Goal: Task Accomplishment & Management: Manage account settings

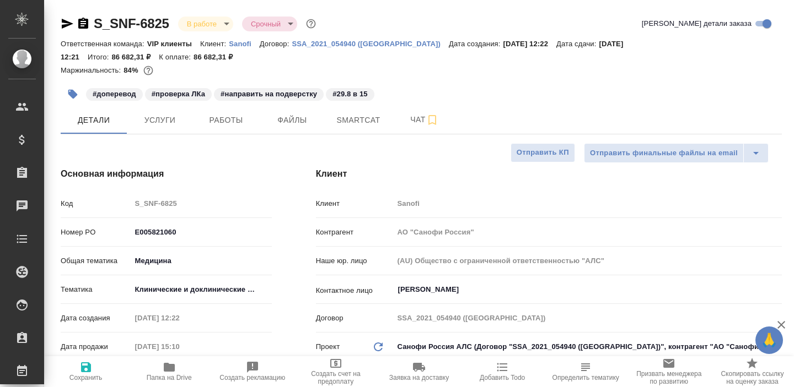
select select "RU"
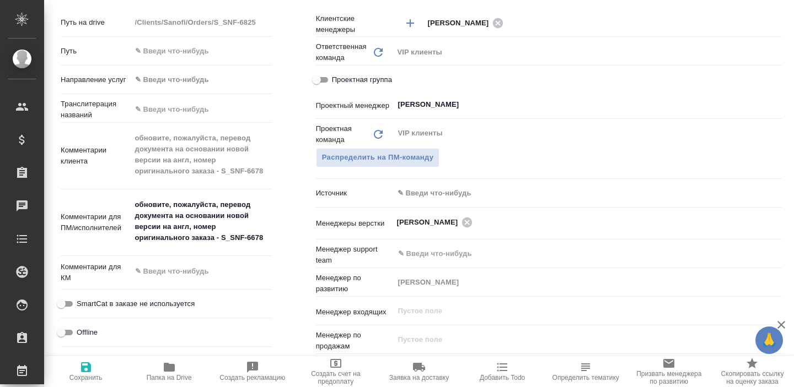
click at [276, 170] on div "Дополнительно Путь на drive /Clients/Sanofi/Orders/S_SNF-6825 Путь Направление …" at bounding box center [166, 186] width 255 height 445
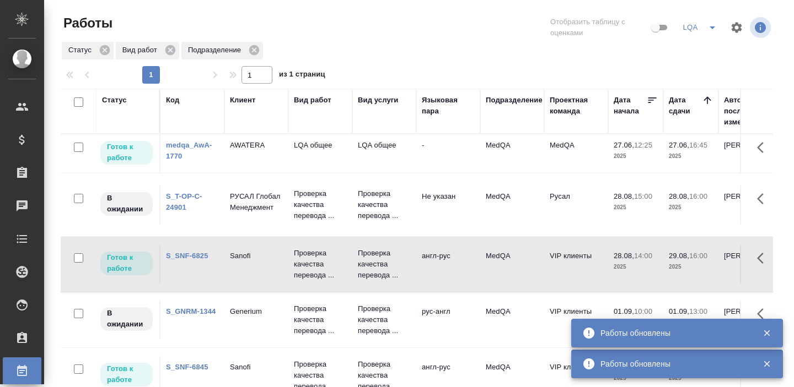
scroll to position [18, 0]
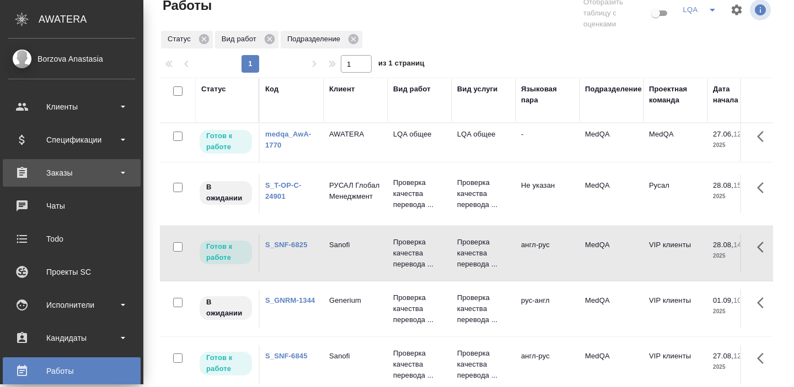
click at [62, 175] on div "Заказы" at bounding box center [71, 173] width 127 height 17
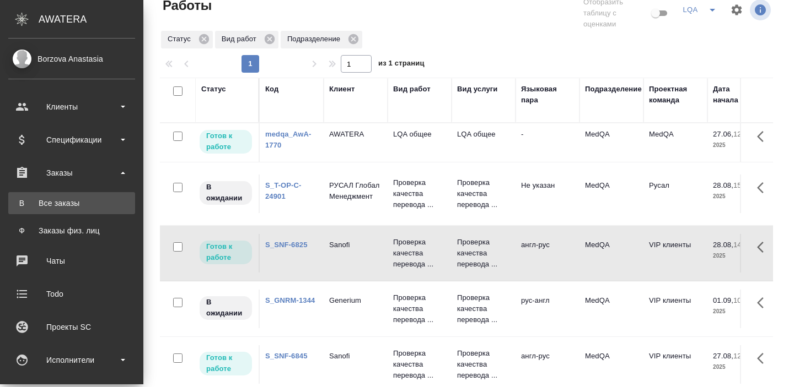
click at [62, 203] on div "Все заказы" at bounding box center [72, 203] width 116 height 11
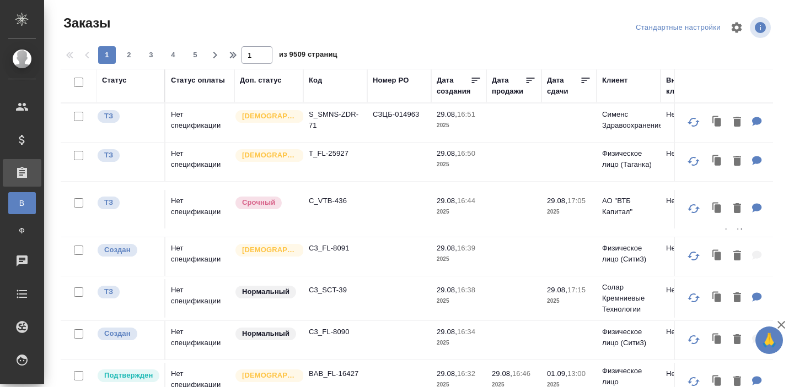
click at [322, 75] on div "Код" at bounding box center [315, 80] width 13 height 11
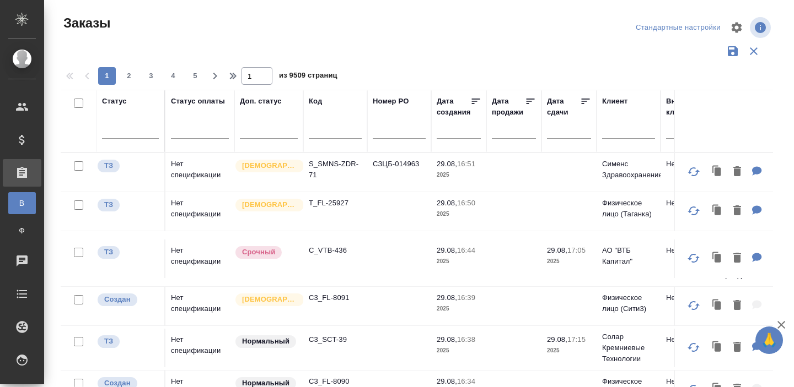
click at [318, 134] on input "text" at bounding box center [335, 132] width 53 height 14
paste input "S_SNF-6678"
type input "S_SNF-6678"
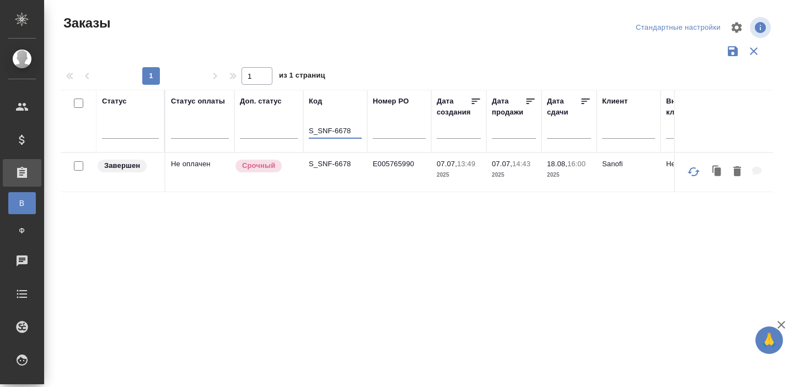
click at [322, 171] on td "S_SNF-6678" at bounding box center [335, 172] width 64 height 39
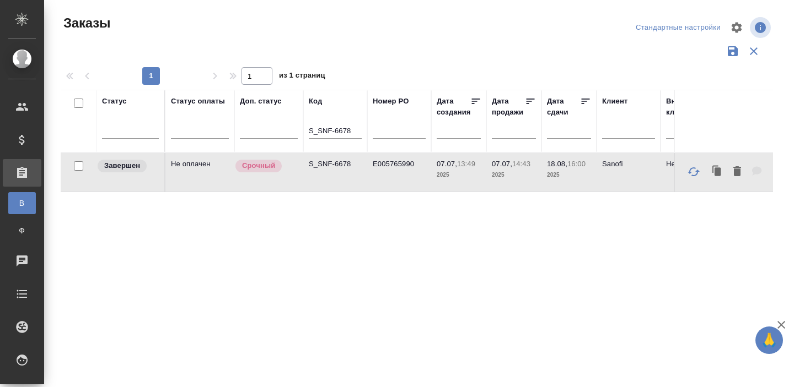
click at [322, 171] on td "S_SNF-6678" at bounding box center [335, 172] width 64 height 39
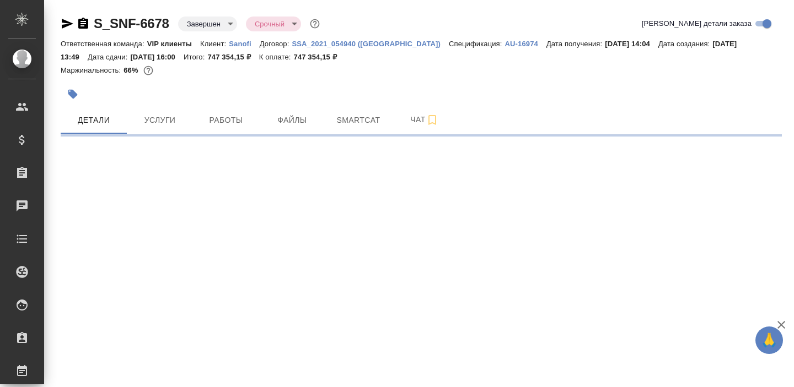
select select "RU"
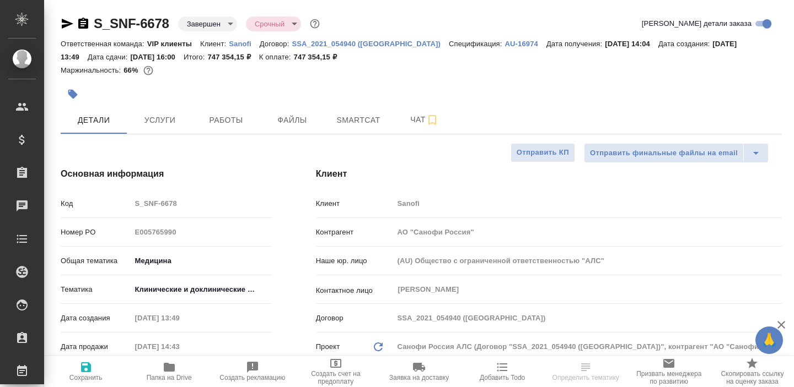
type textarea "x"
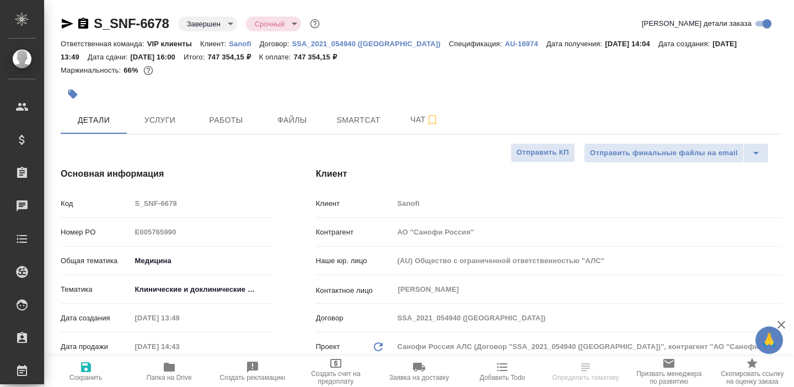
type textarea "x"
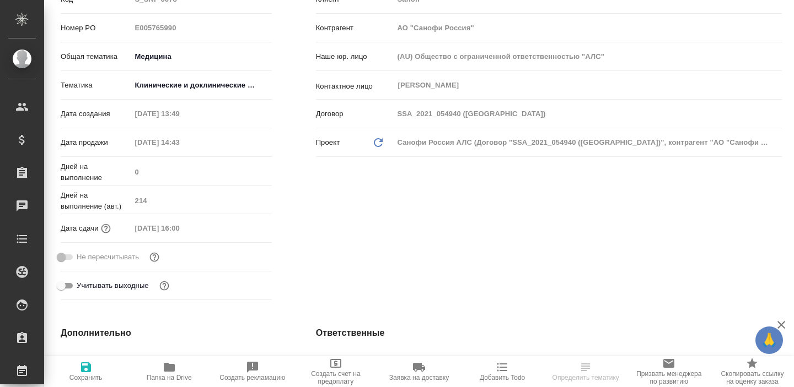
scroll to position [212, 0]
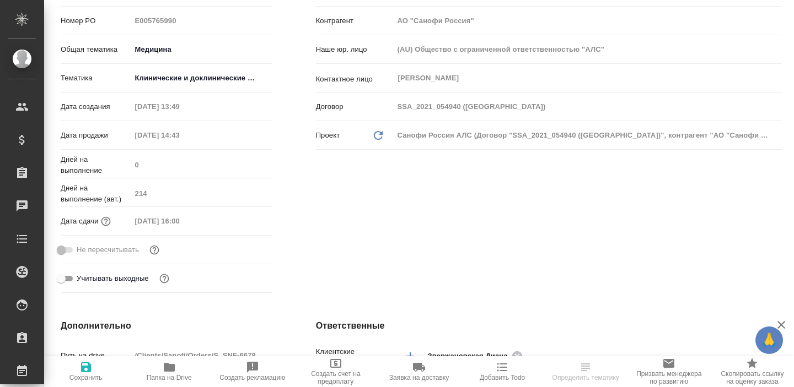
click at [171, 367] on icon "button" at bounding box center [169, 367] width 11 height 9
select select "RU"
type textarea "x"
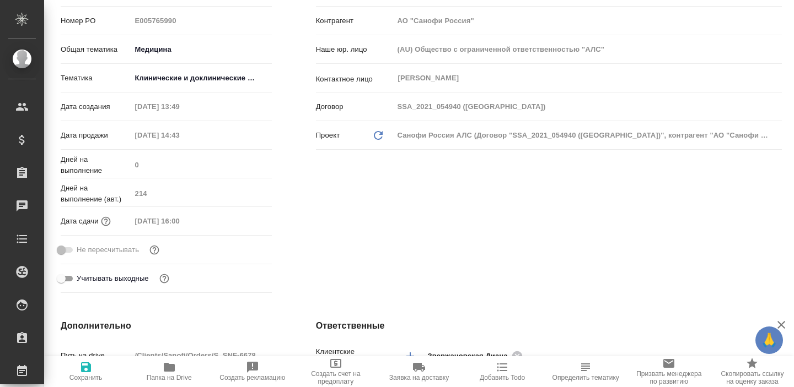
type textarea "x"
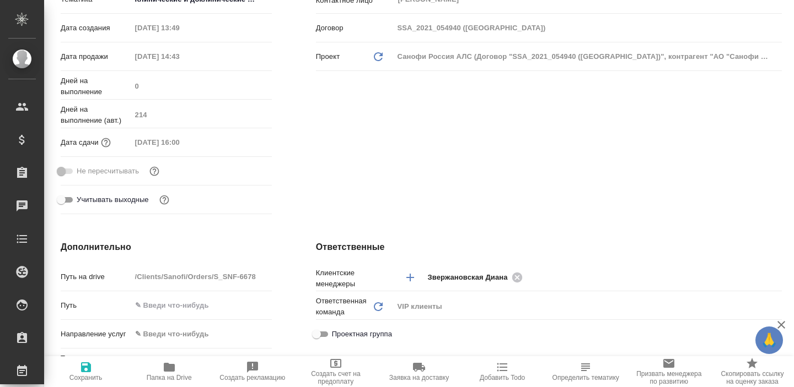
scroll to position [38, 0]
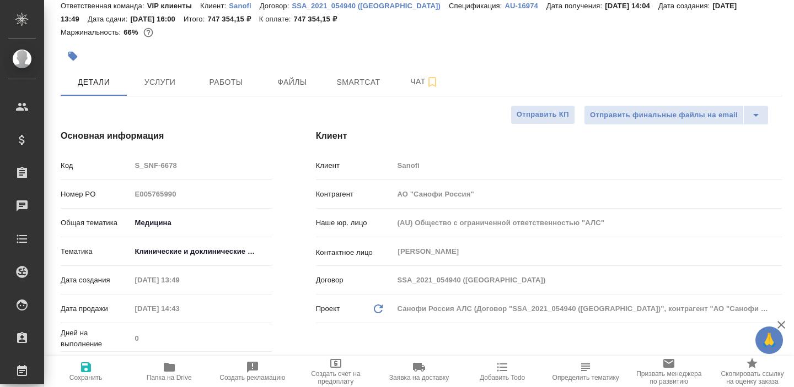
type textarea "x"
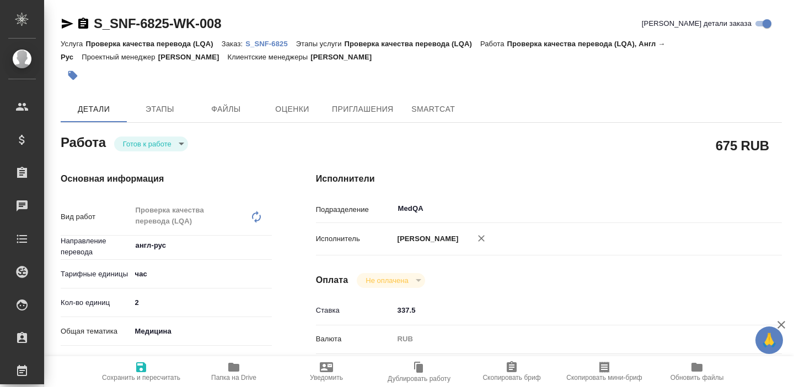
click at [267, 44] on p "S_SNF-6825" at bounding box center [270, 44] width 51 height 8
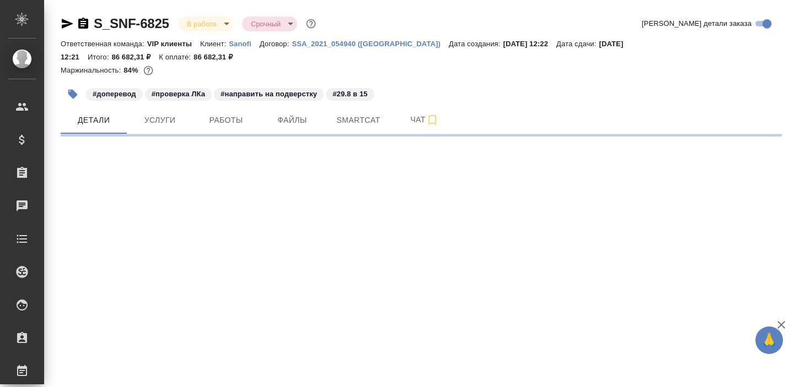
select select "RU"
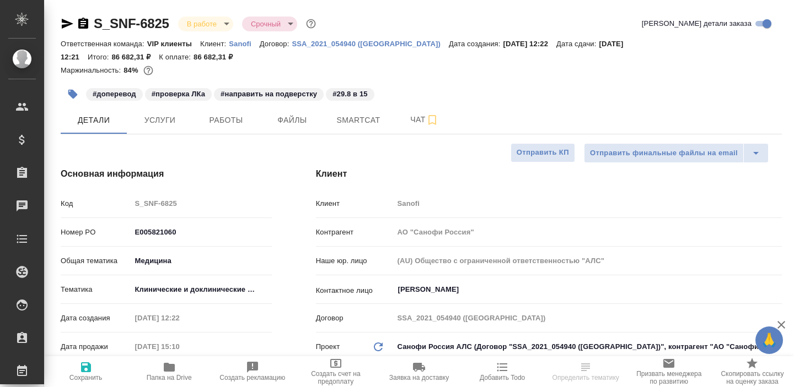
type textarea "x"
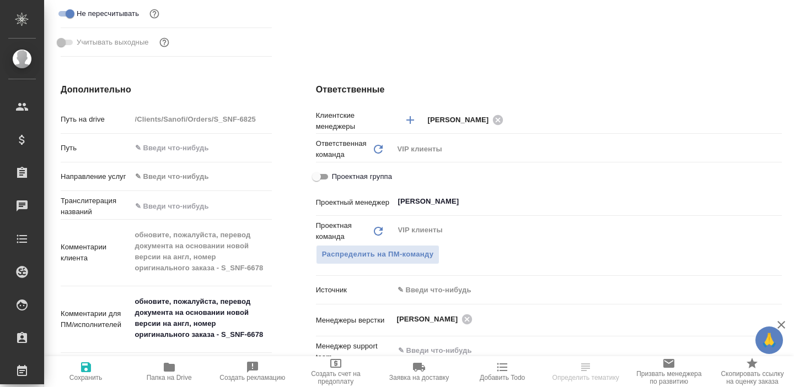
scroll to position [462, 0]
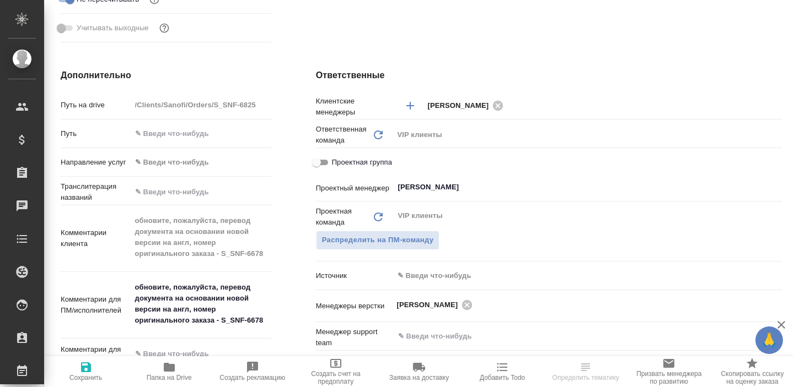
type textarea "x"
select select "RU"
type textarea "x"
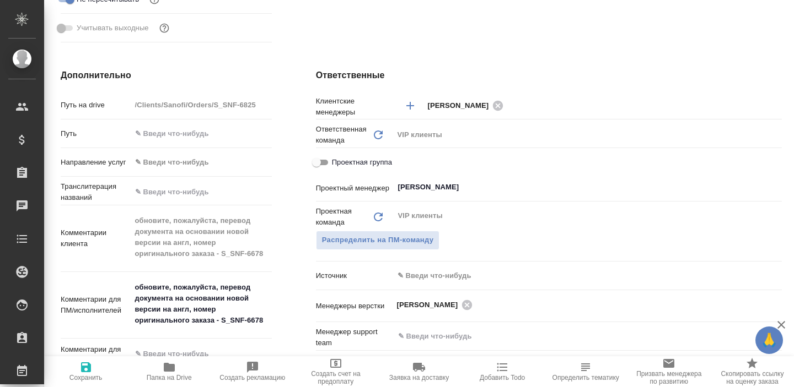
type textarea "x"
